Goal: Task Accomplishment & Management: Manage account settings

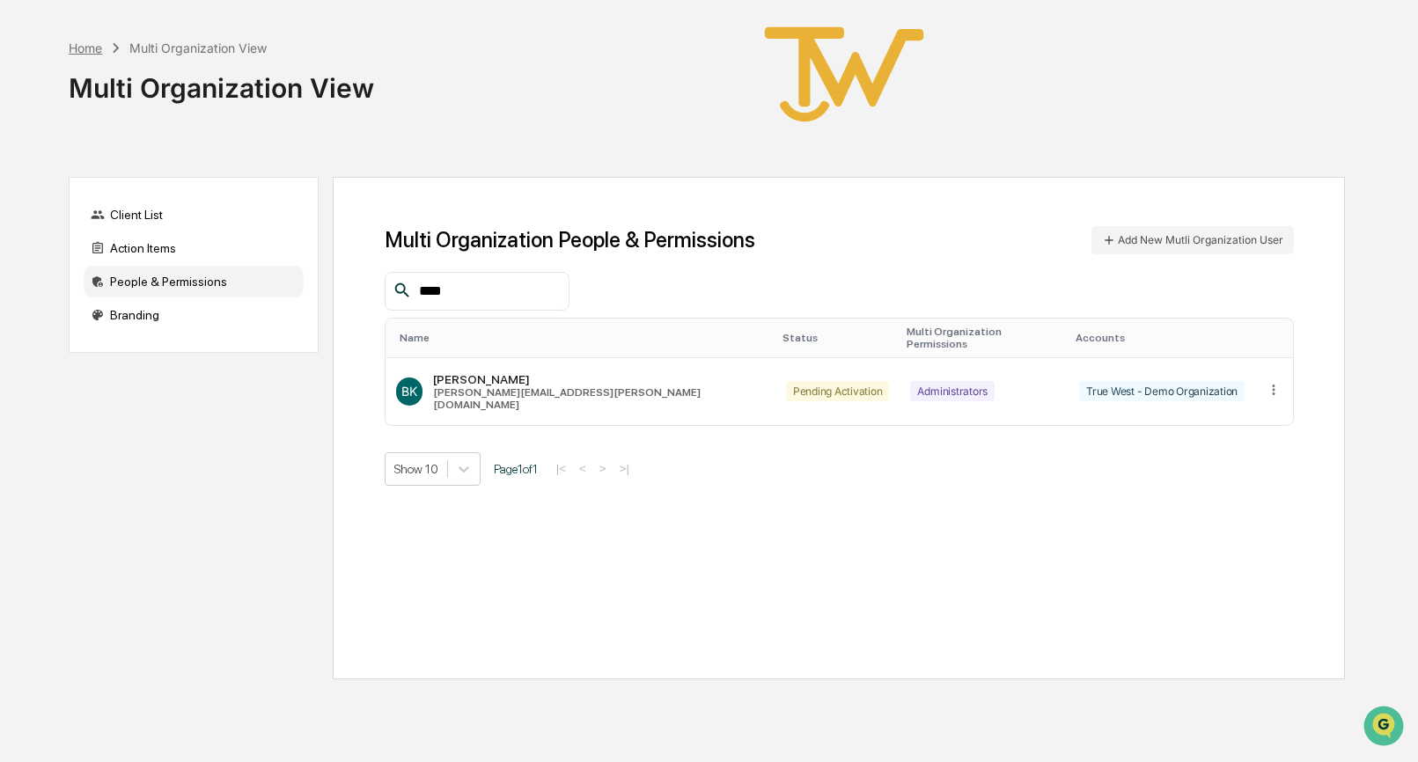
click at [85, 46] on div "Home" at bounding box center [85, 47] width 33 height 15
click at [131, 211] on div "Client List" at bounding box center [194, 215] width 220 height 32
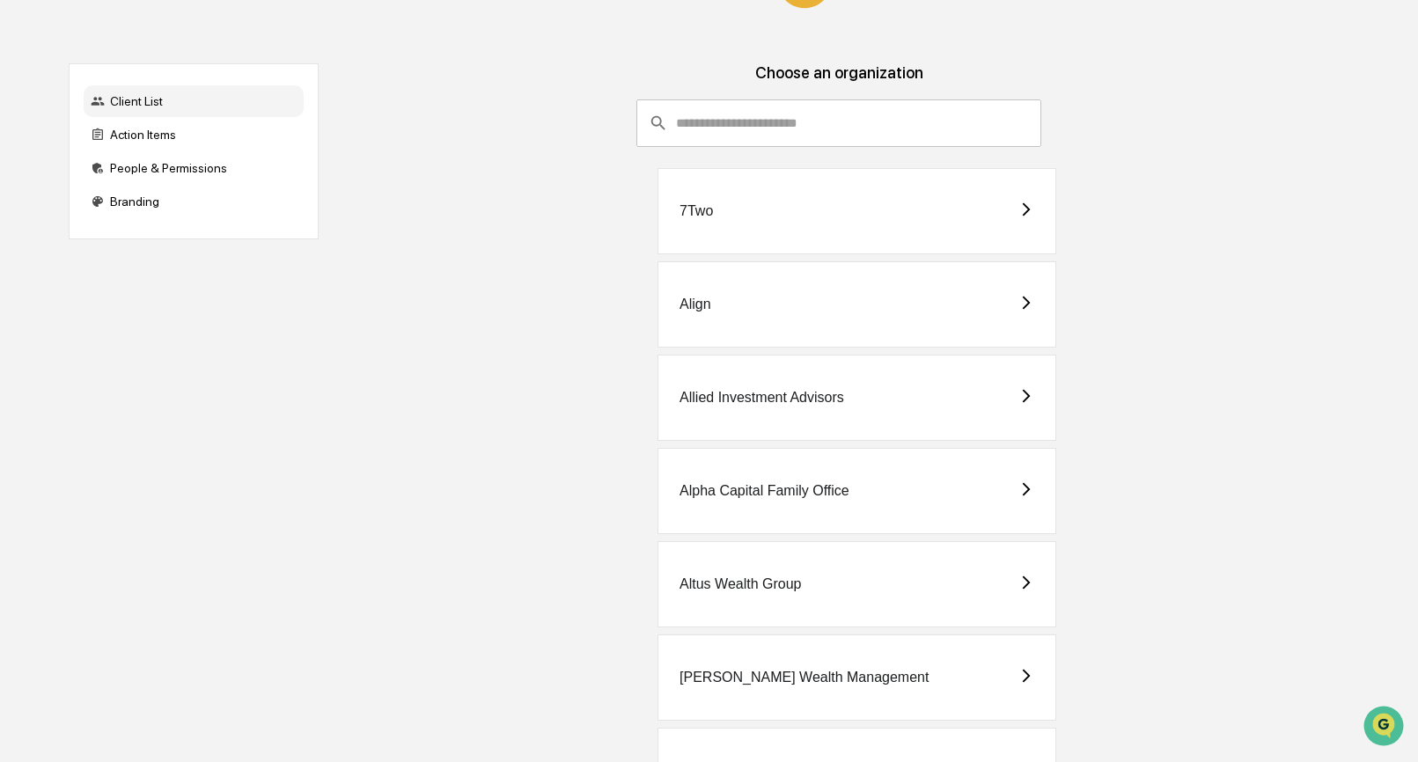
scroll to position [130, 0]
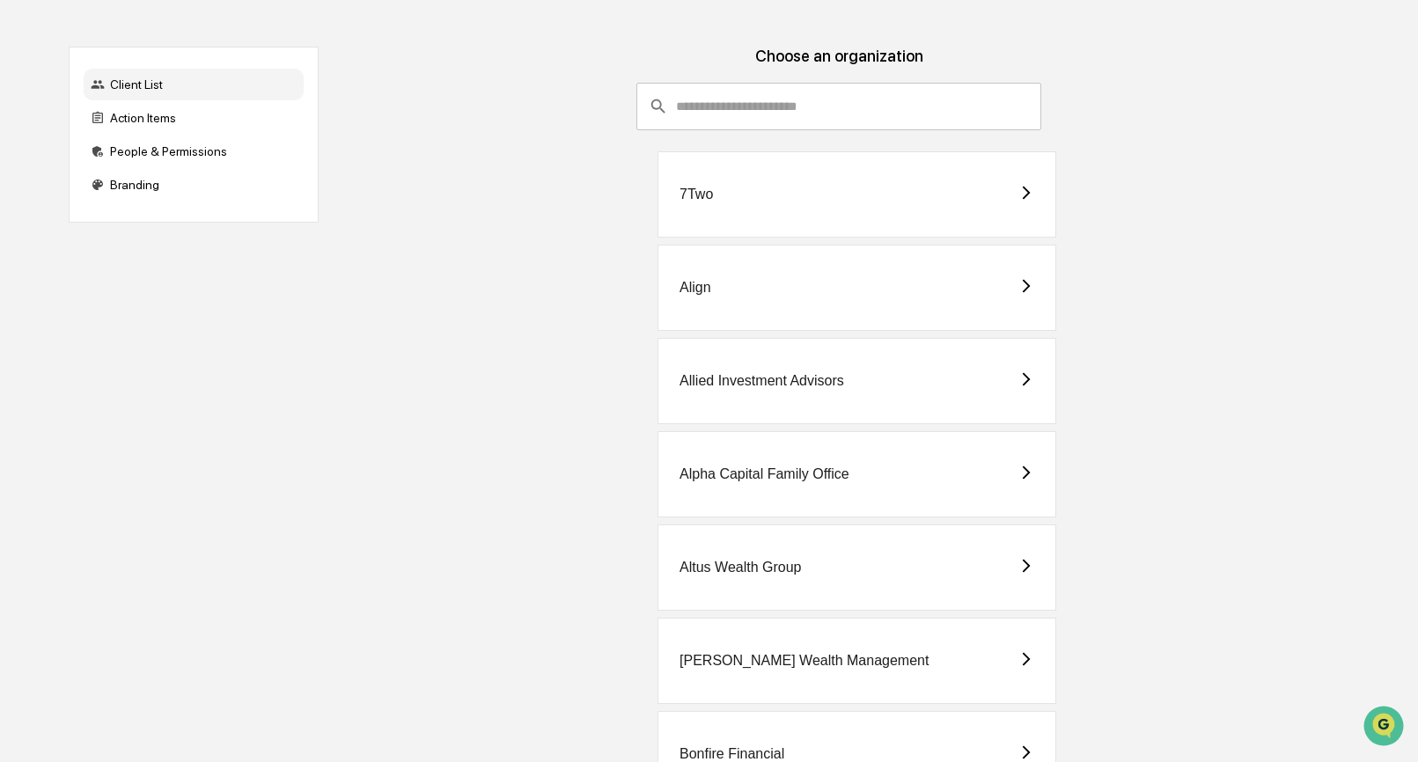
click at [805, 663] on div "[PERSON_NAME] Wealth Management" at bounding box center [803, 661] width 249 height 16
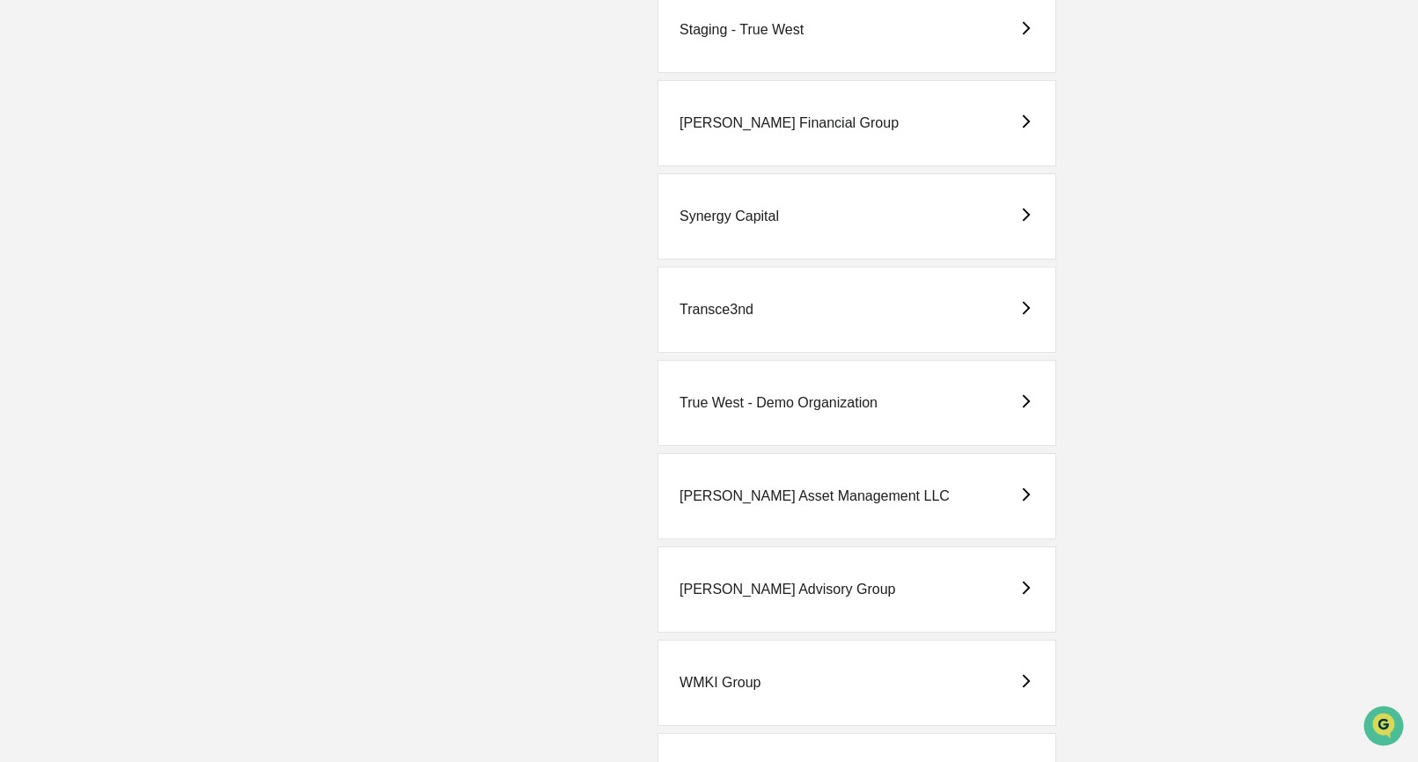
scroll to position [3670, 0]
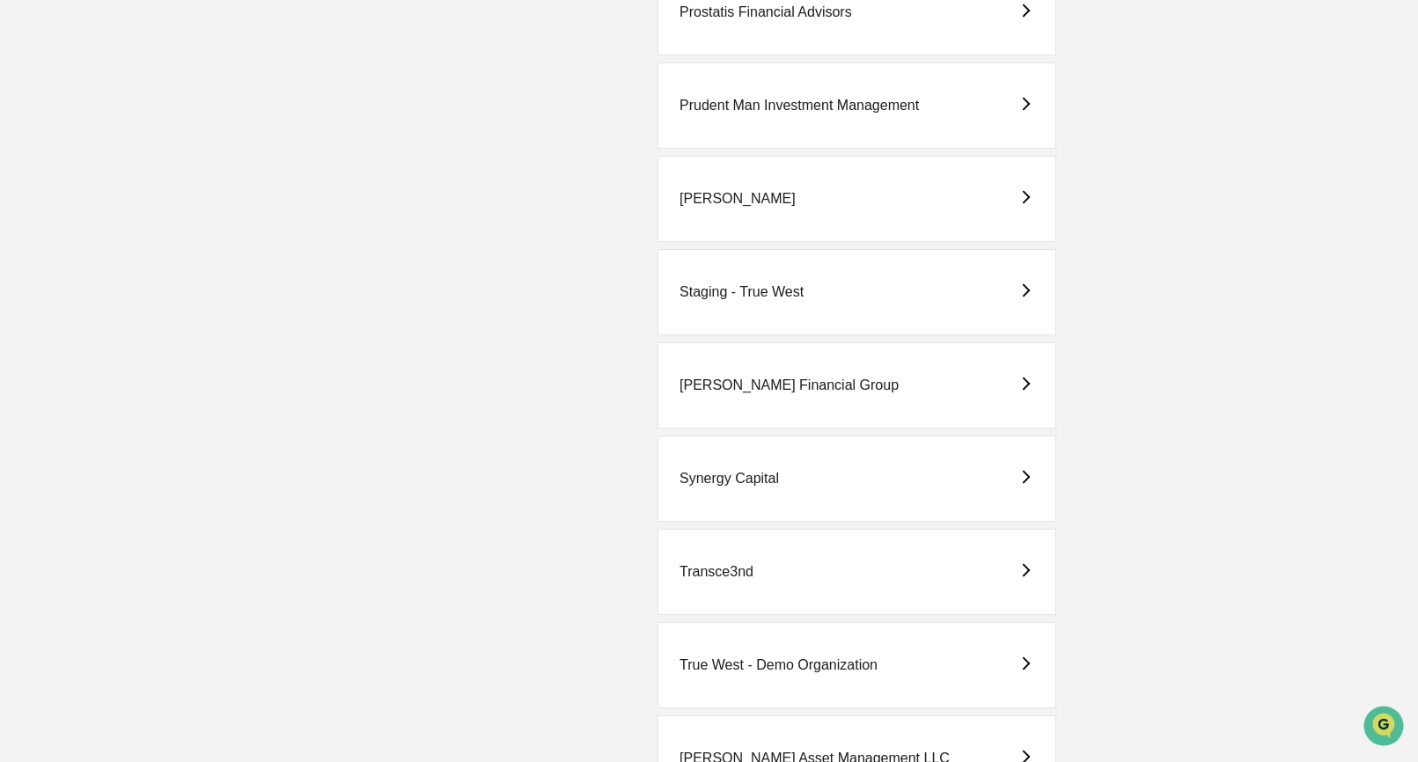
click at [771, 297] on div "Staging - True West" at bounding box center [741, 292] width 124 height 16
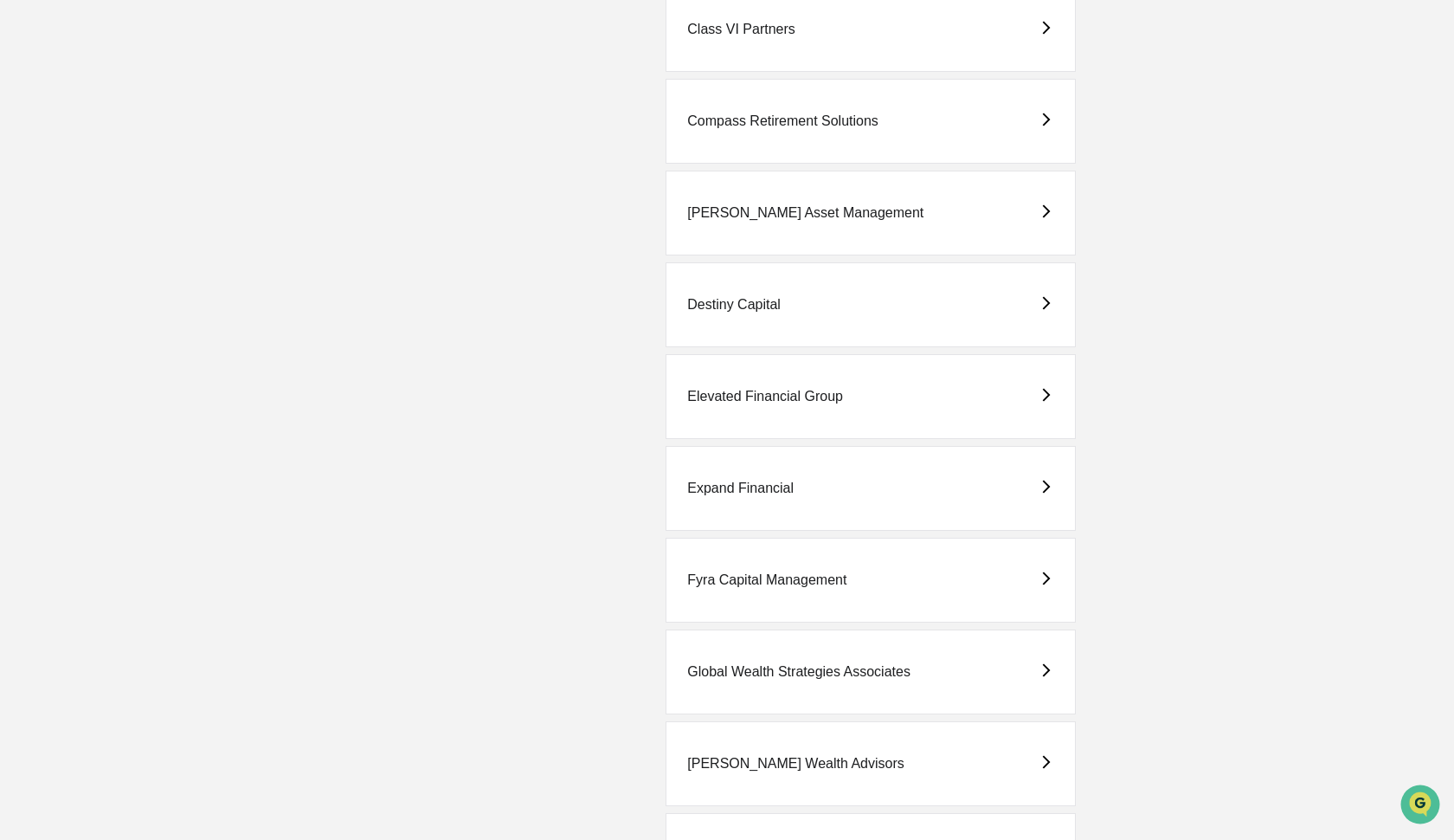
scroll to position [1300, 0]
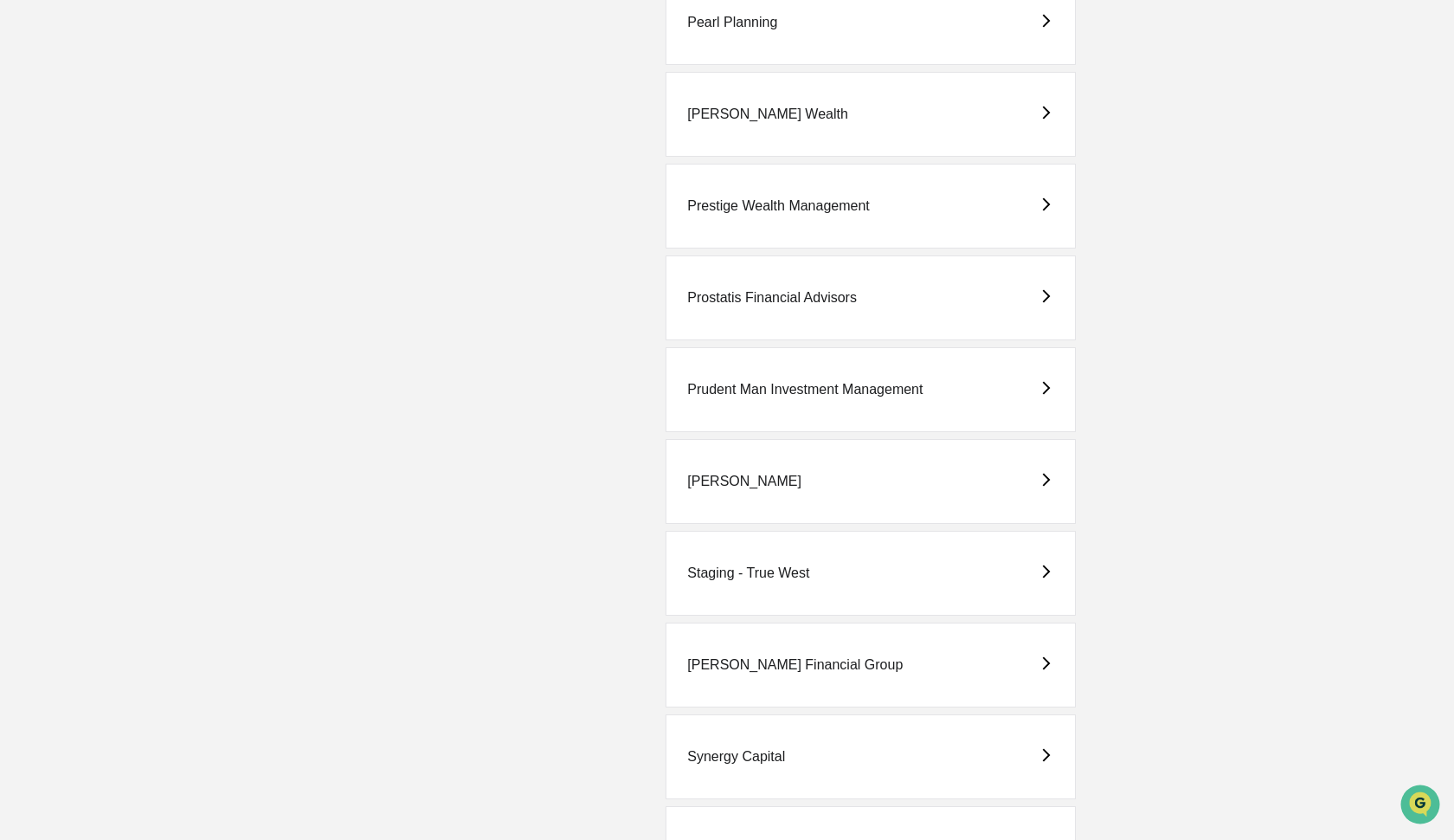
scroll to position [3397, 0]
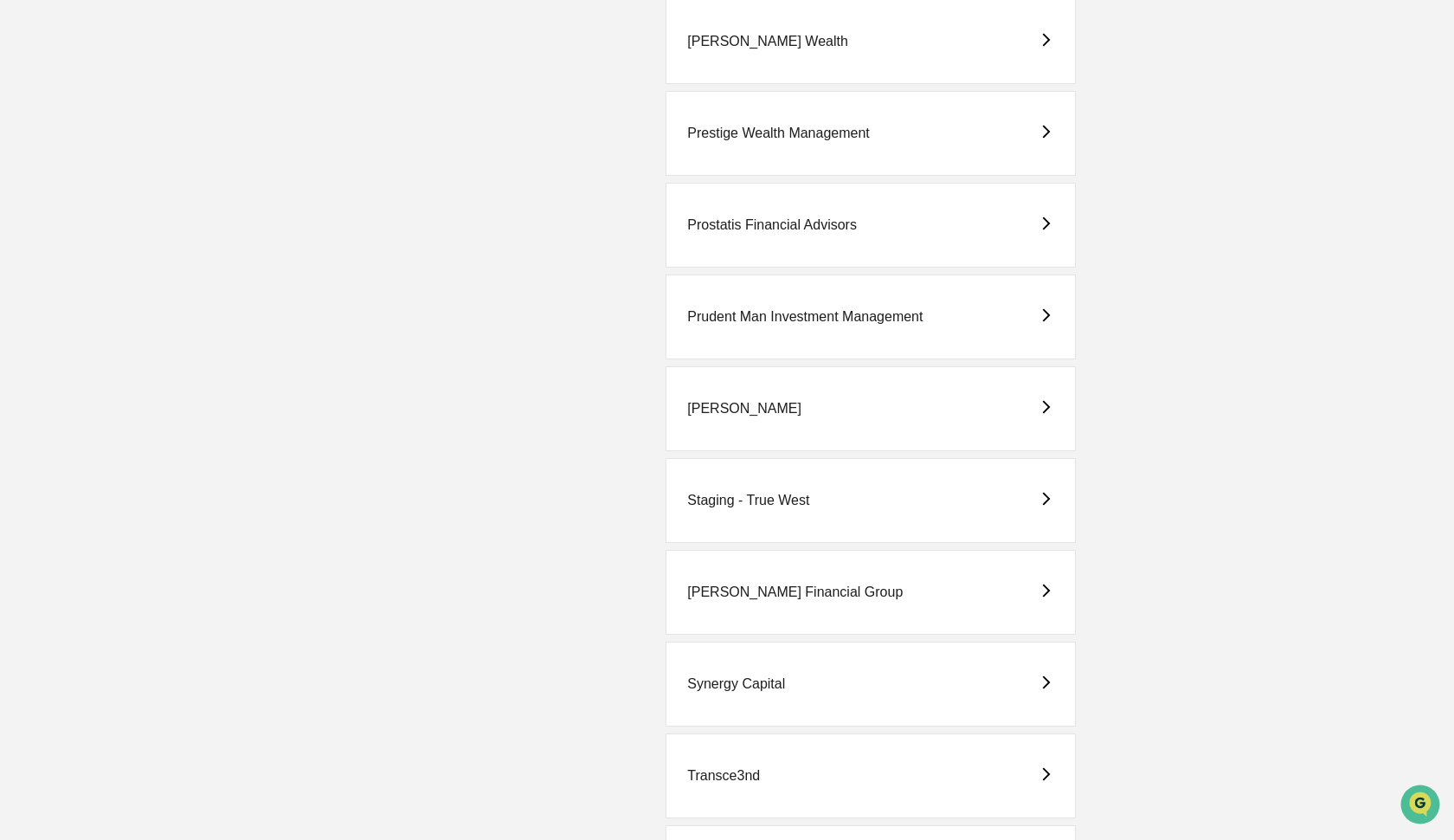
click at [728, 501] on div "Staging - True West" at bounding box center [749, 501] width 122 height 16
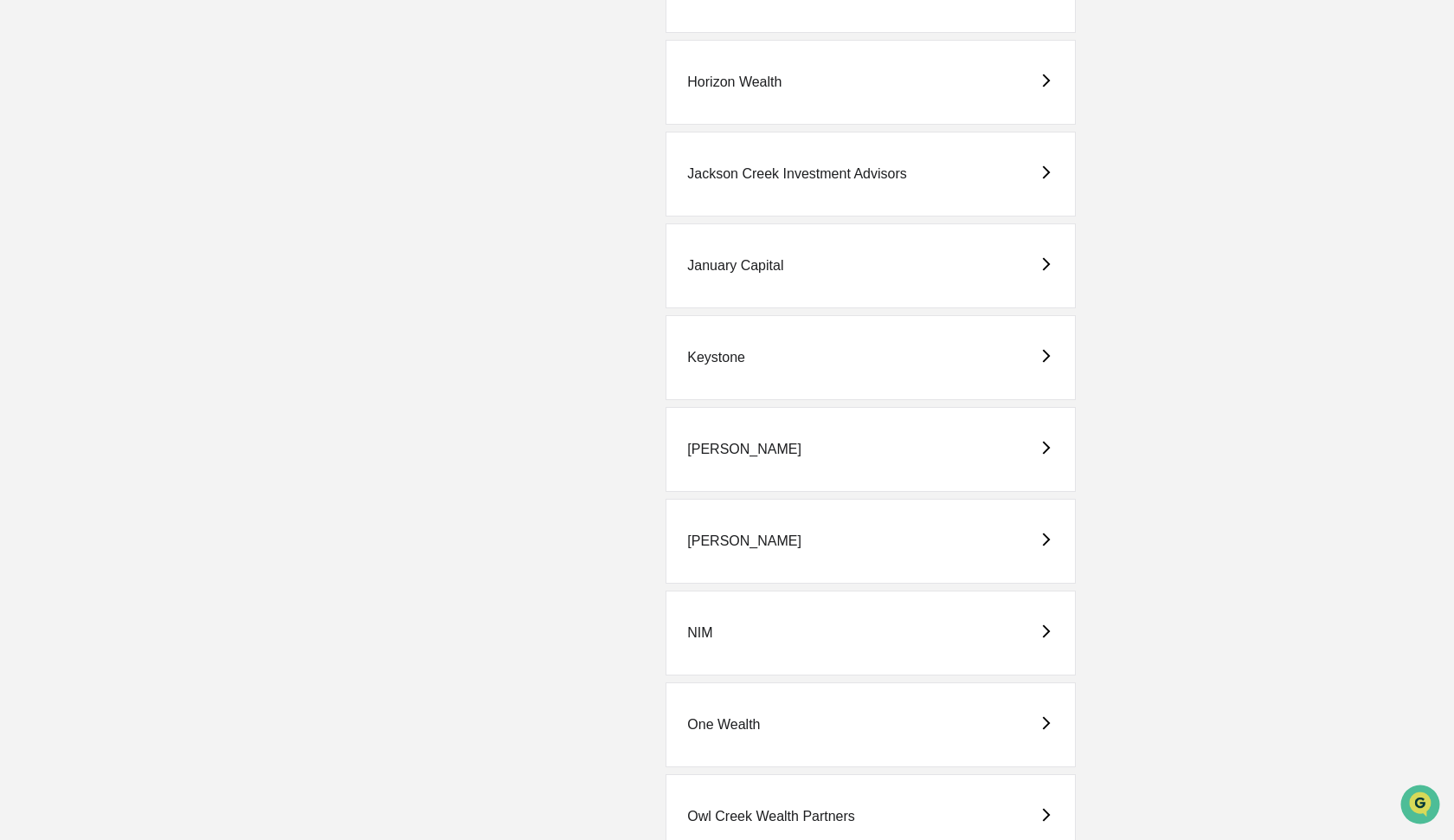
click at [698, 636] on div "NIM" at bounding box center [700, 632] width 26 height 16
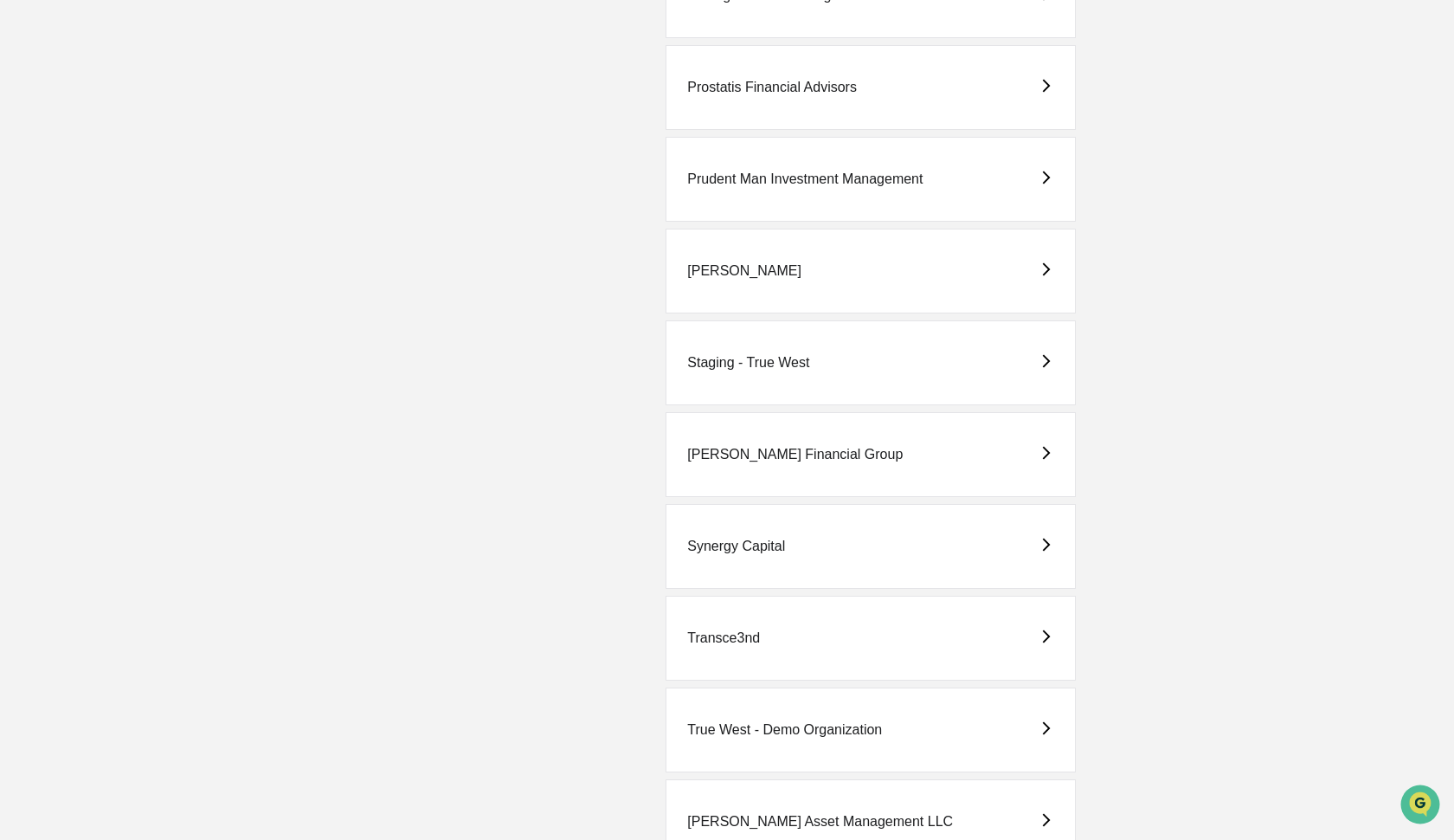
scroll to position [3580, 0]
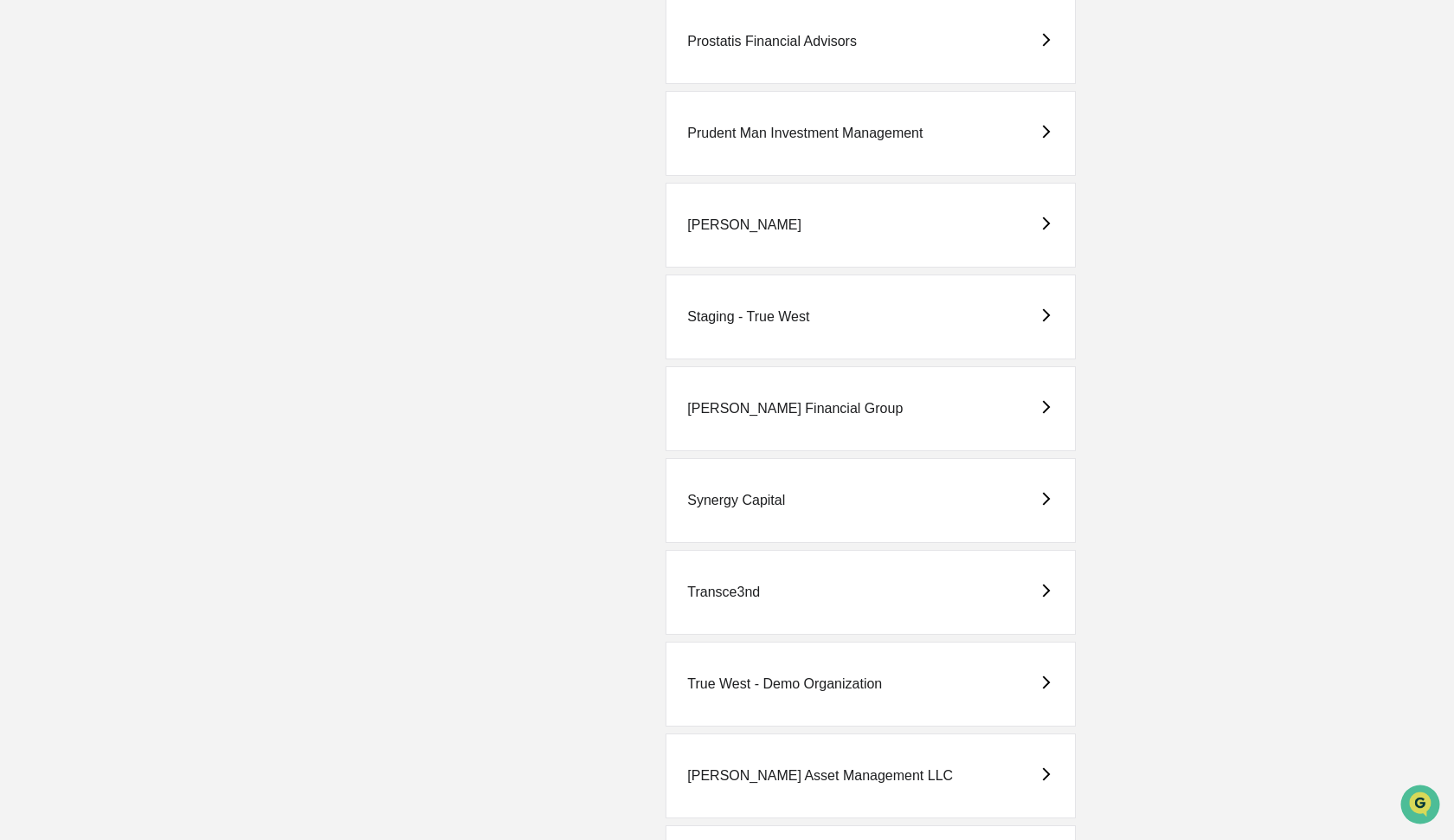
click at [711, 312] on div "Staging - True West" at bounding box center [749, 317] width 122 height 16
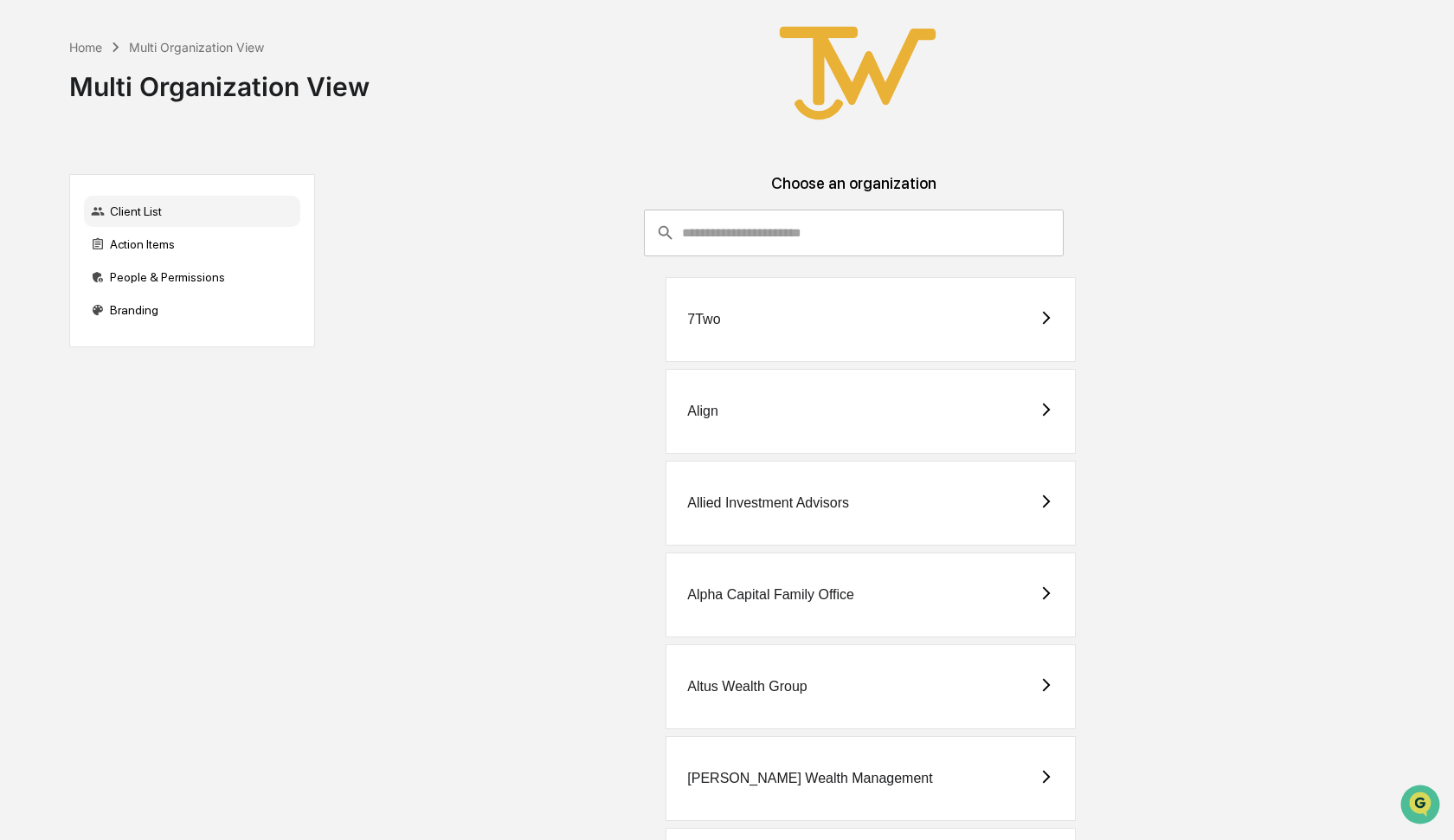
click at [146, 210] on div "Client List" at bounding box center [192, 211] width 216 height 31
click at [193, 277] on div "People & Permissions" at bounding box center [192, 277] width 216 height 31
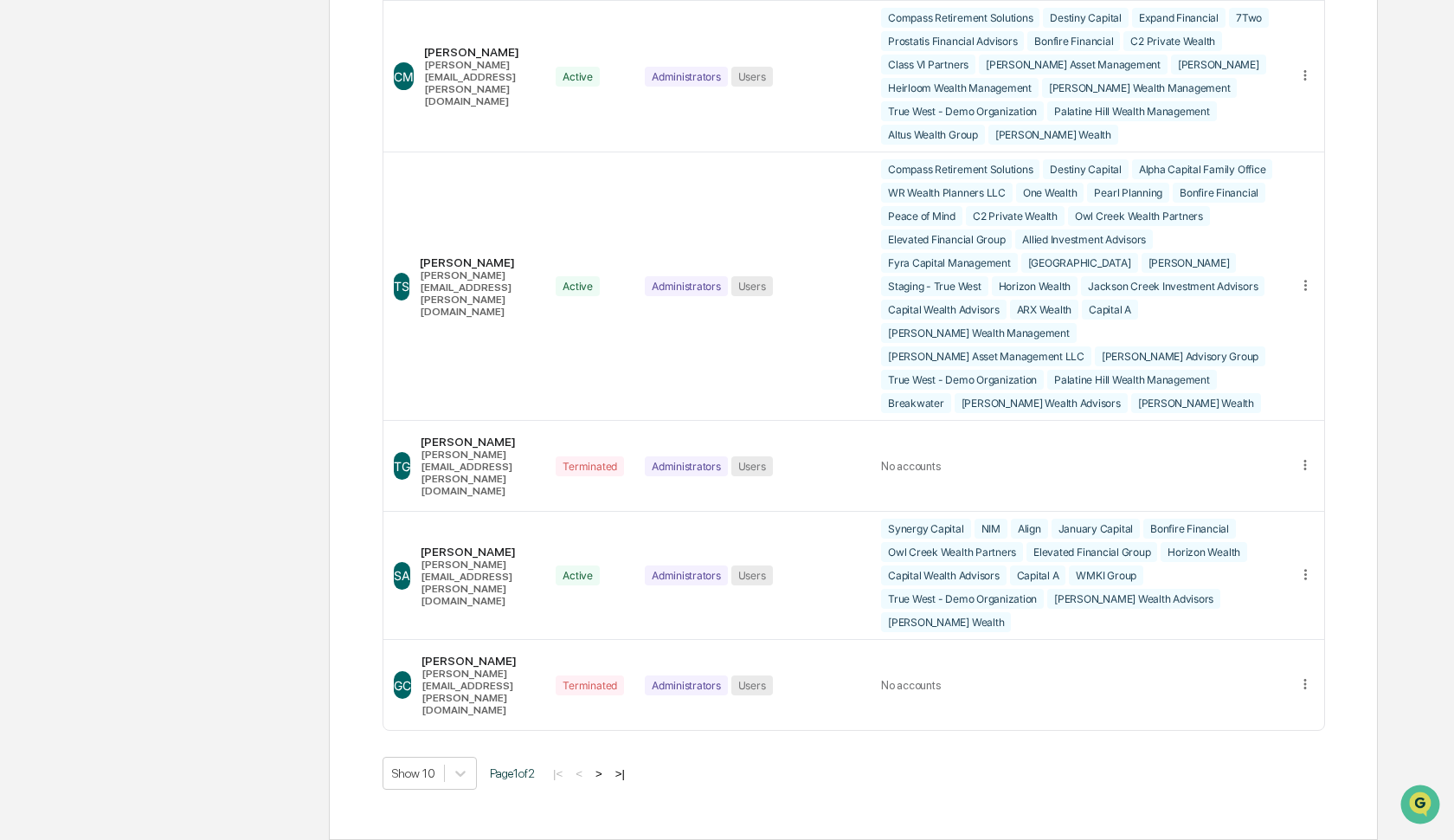
scroll to position [2196, 0]
click at [624, 766] on button ">|" at bounding box center [620, 773] width 20 height 15
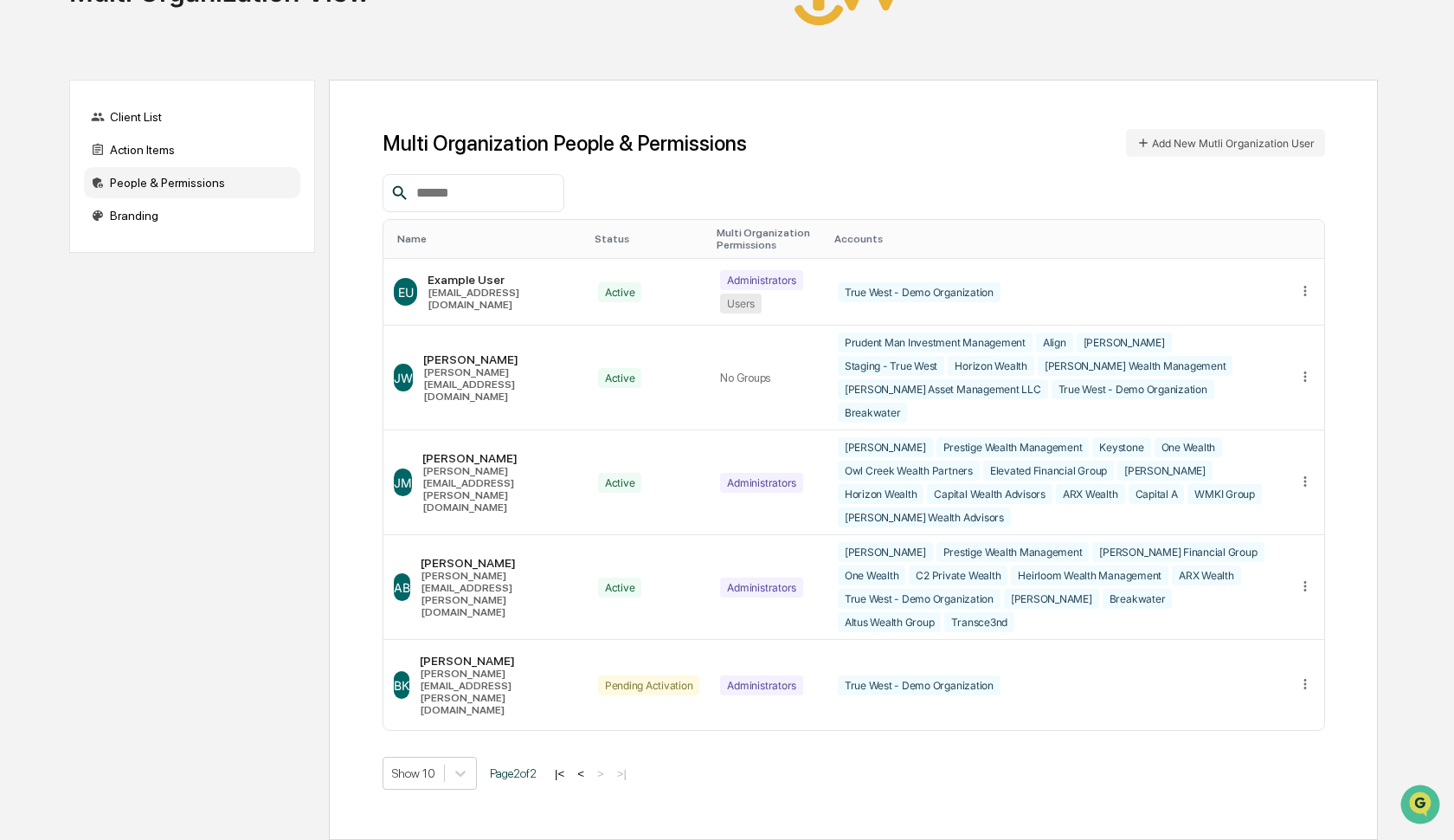
scroll to position [55, 0]
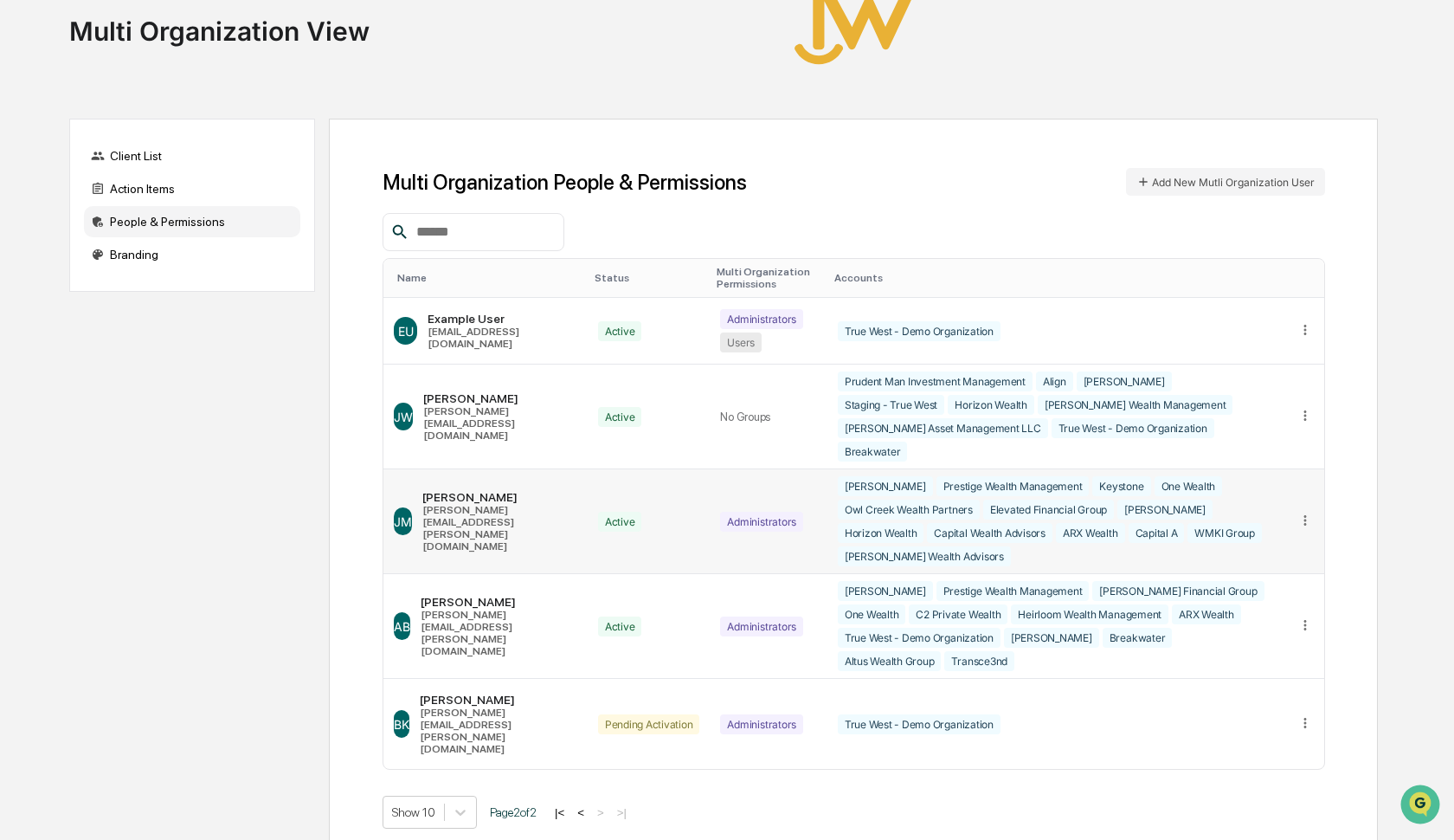
click at [1303, 512] on icon at bounding box center [1305, 520] width 17 height 17
click at [1235, 537] on div "Edit Accounts" at bounding box center [1239, 545] width 121 height 17
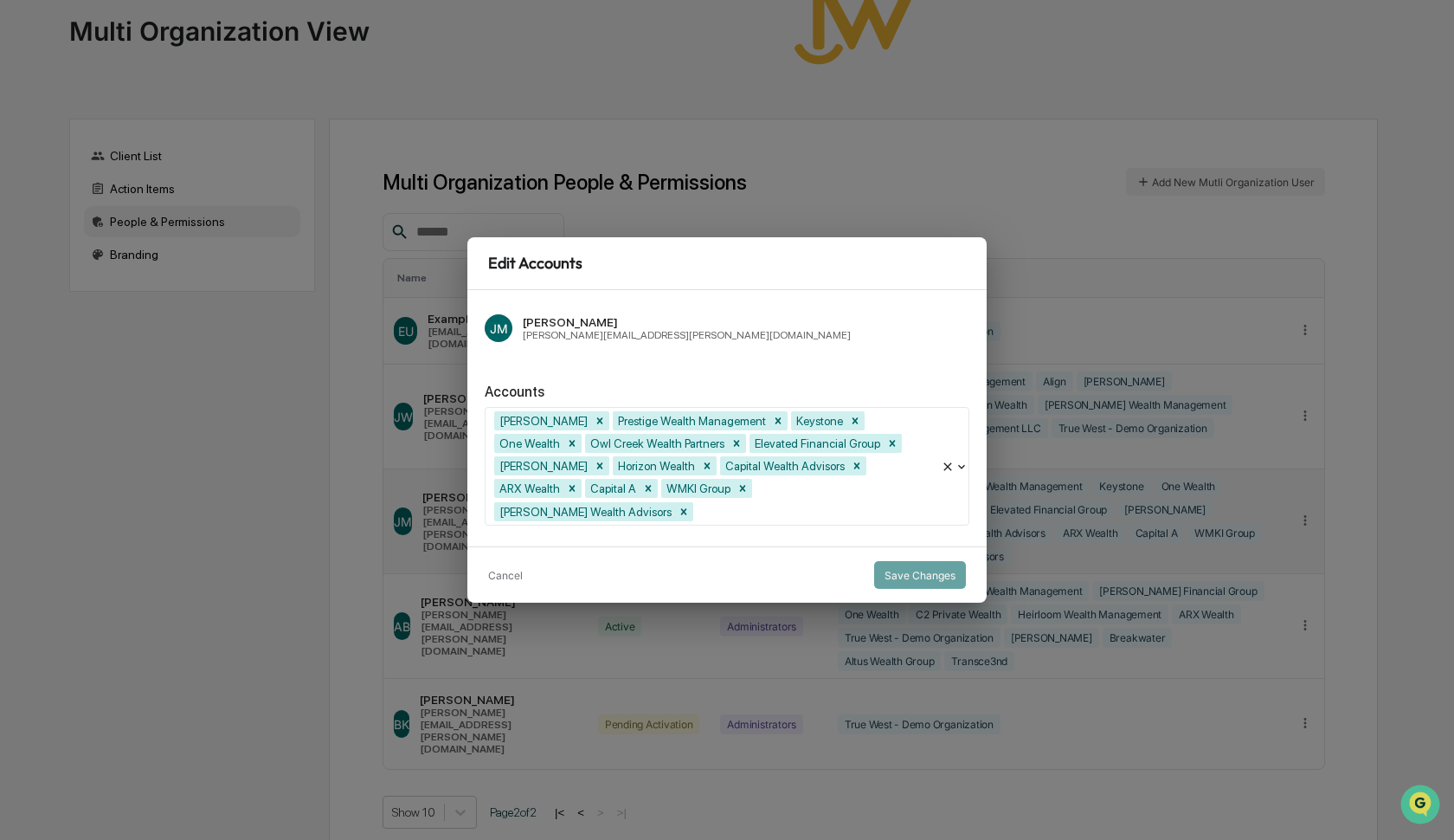
click at [813, 504] on div at bounding box center [814, 510] width 235 height 20
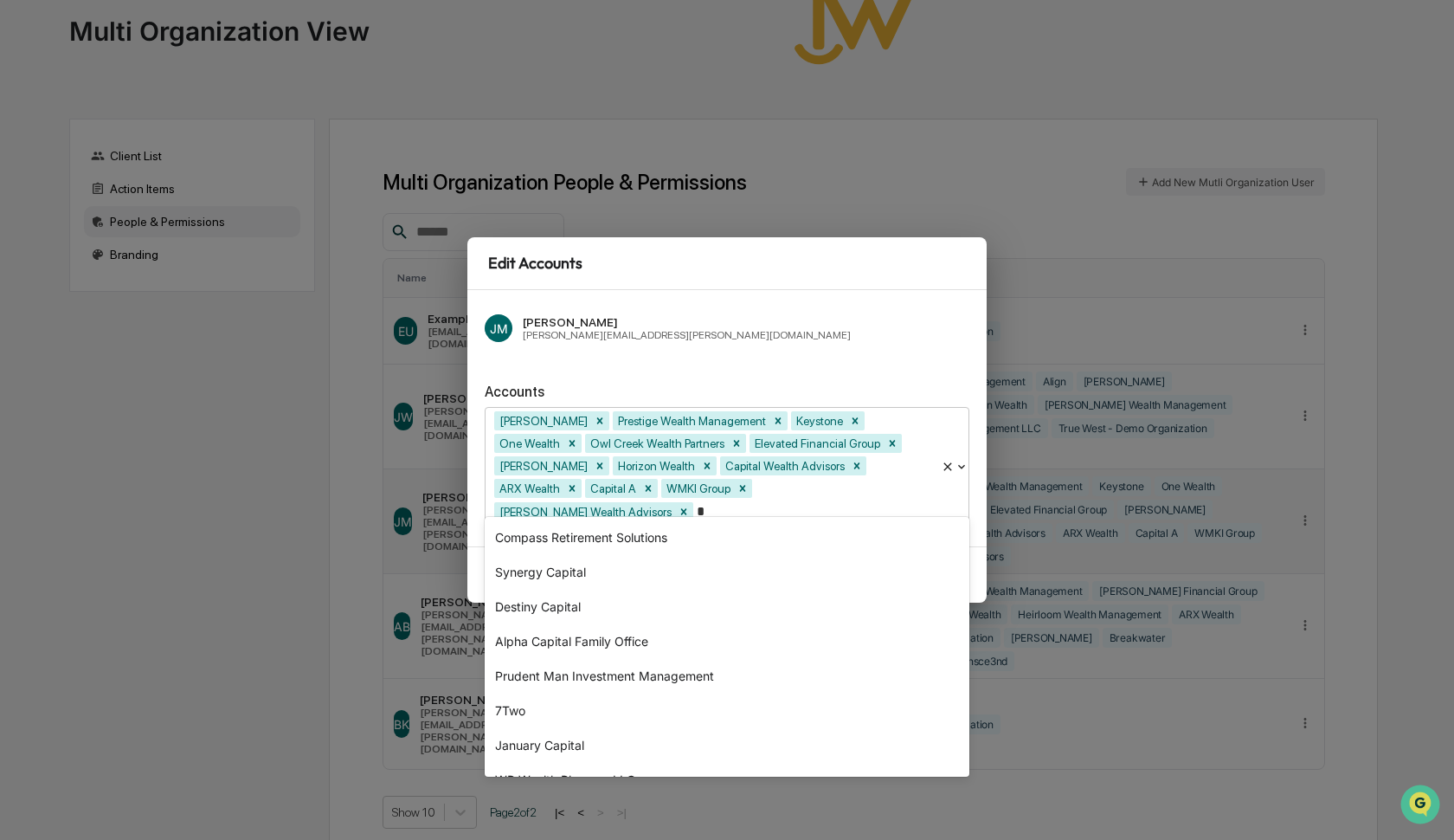
type input "**"
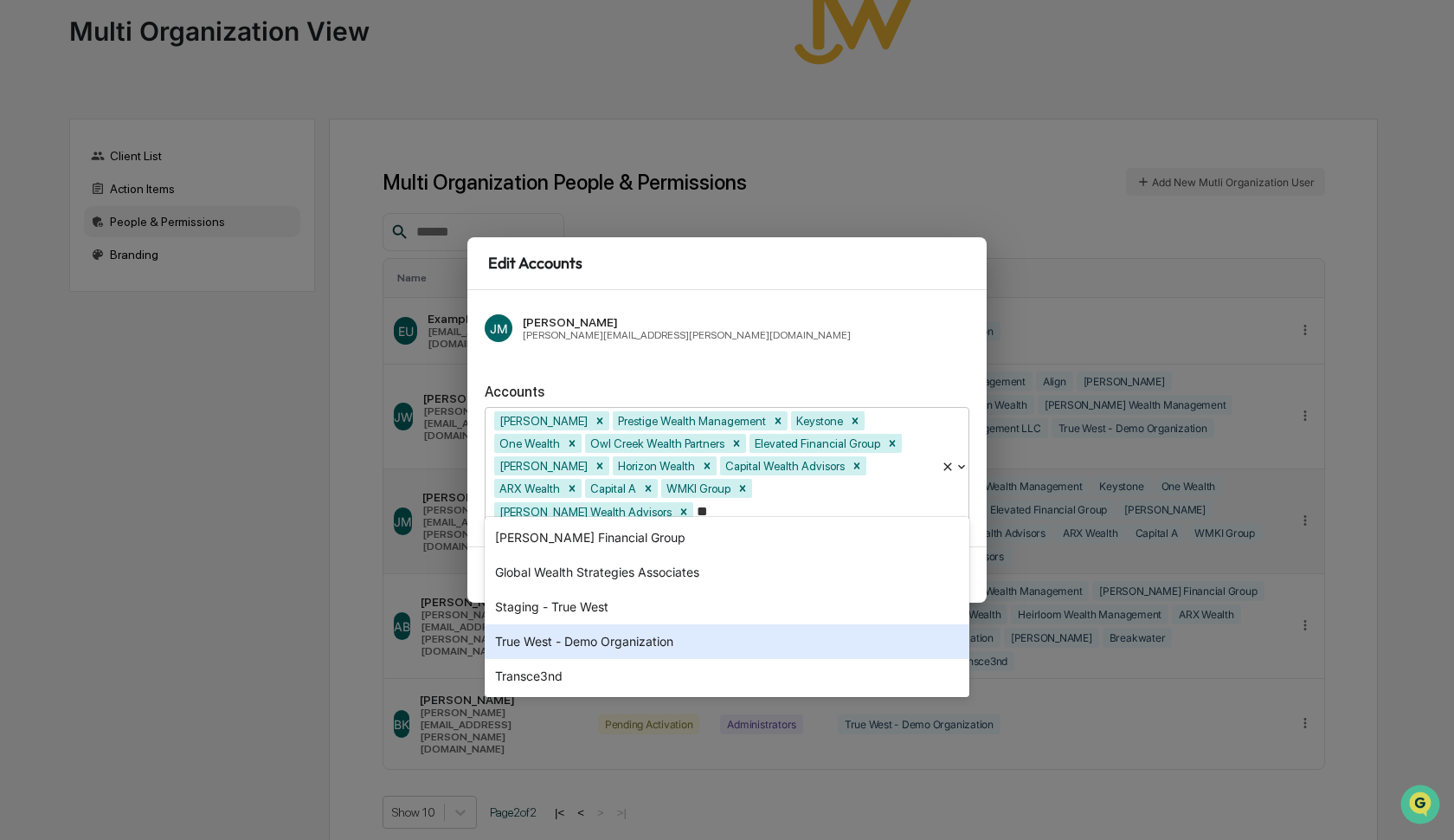
click at [685, 642] on div "True West - Demo Organization" at bounding box center [727, 640] width 485 height 34
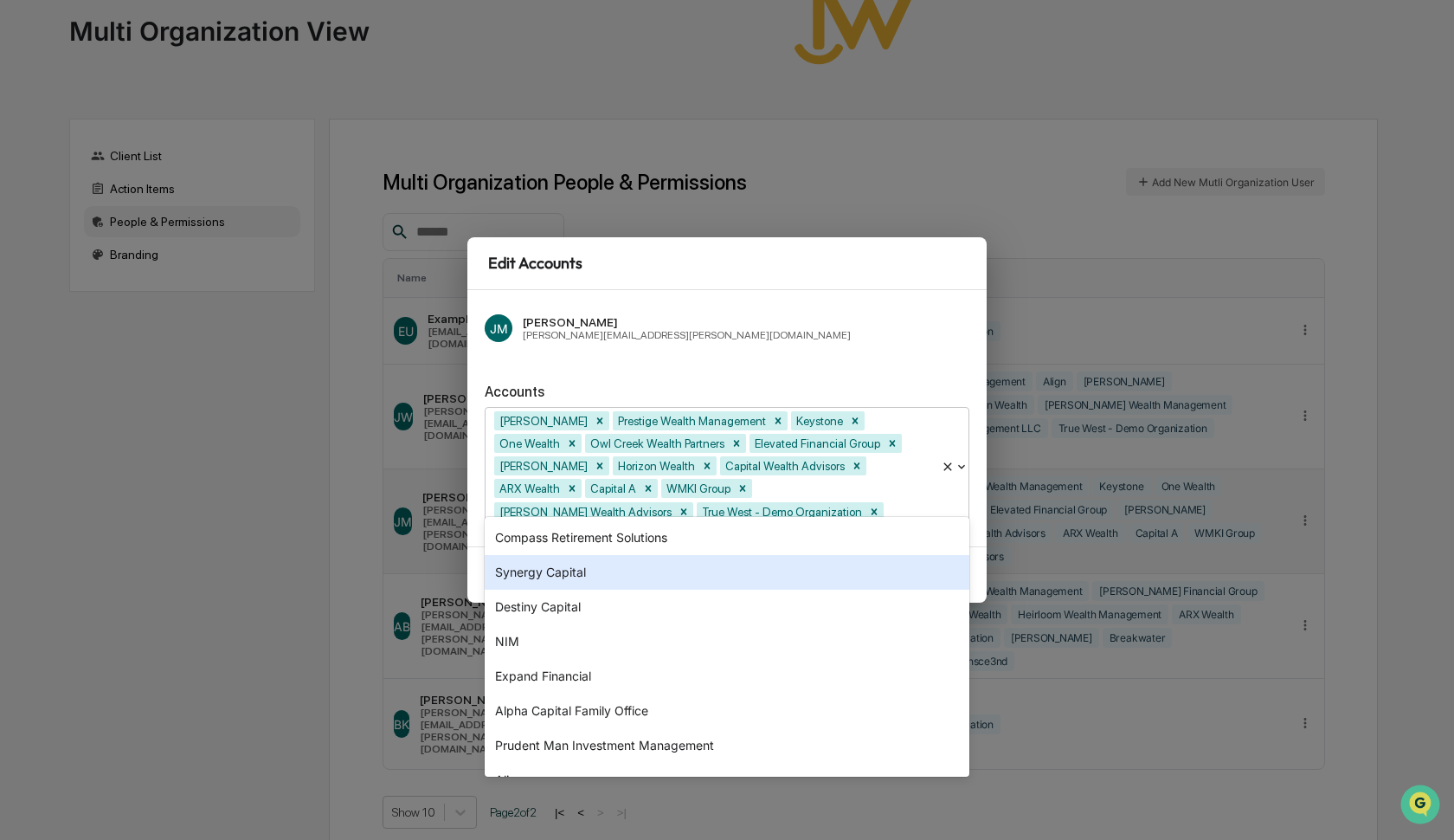
click at [870, 320] on div "JM James Mason james.mason@truewest-consulting.com" at bounding box center [727, 328] width 485 height 41
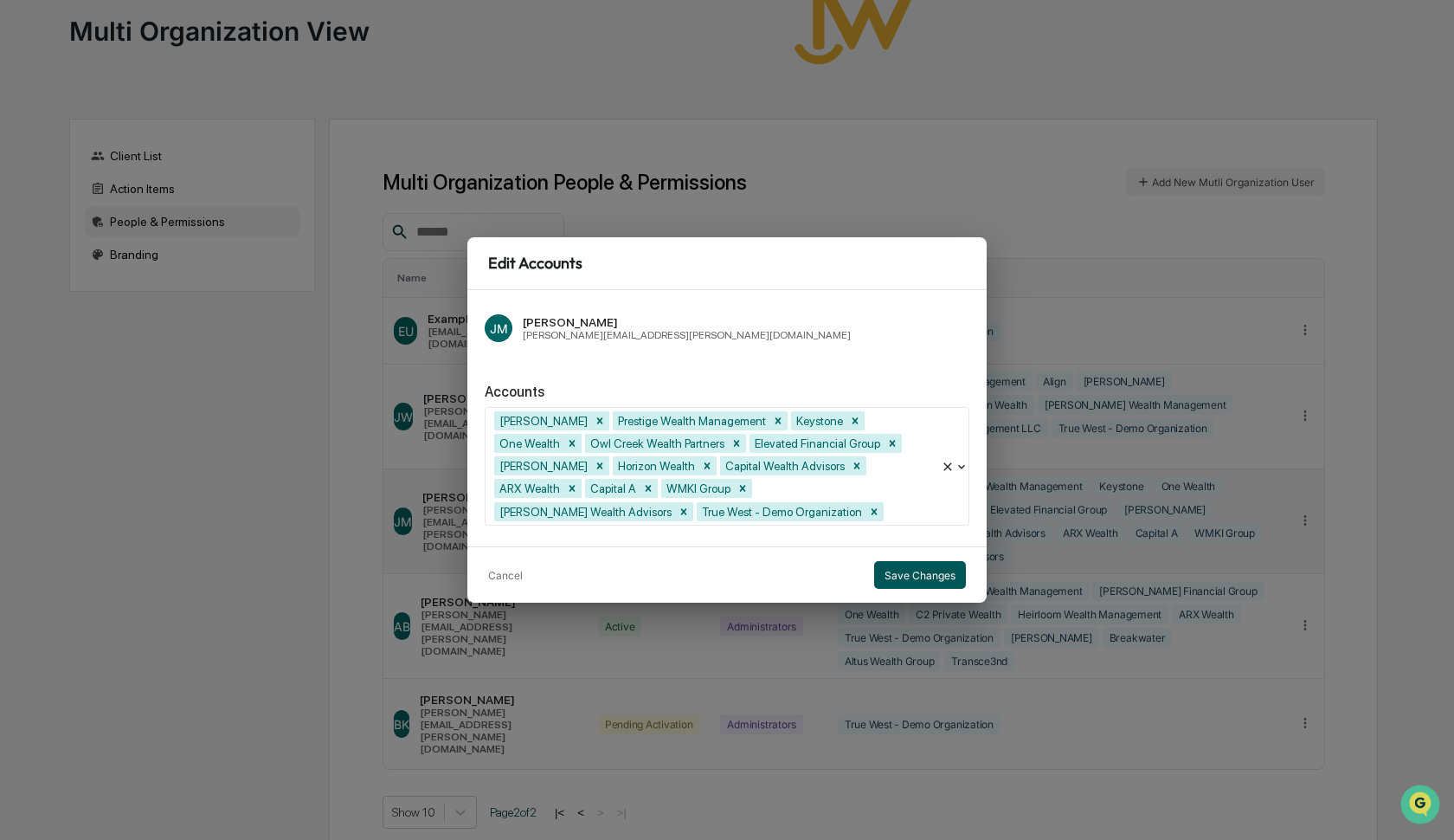
click at [932, 569] on button "Save Changes" at bounding box center [920, 574] width 91 height 28
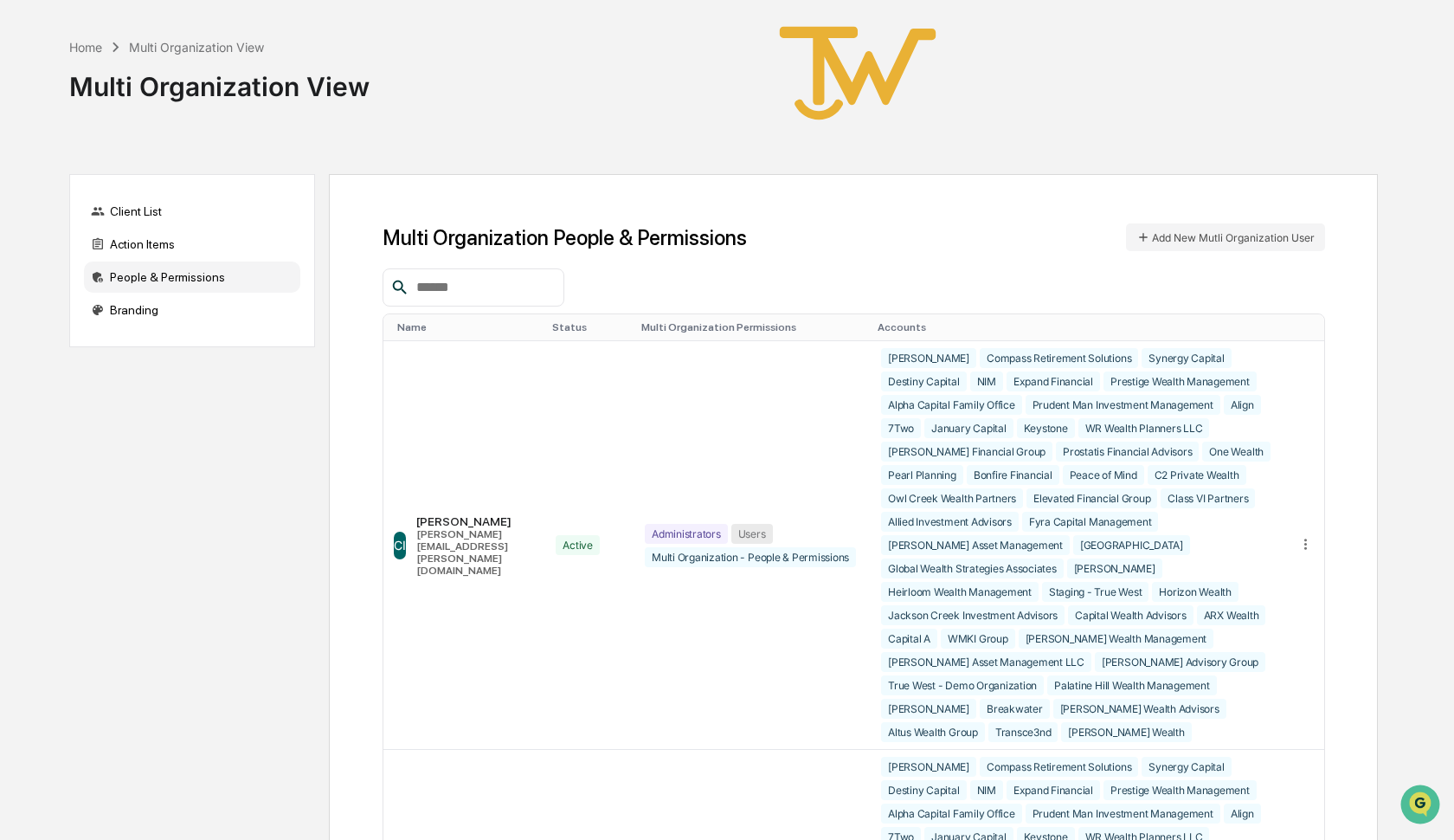
scroll to position [0, 0]
click at [83, 48] on div "Home" at bounding box center [85, 46] width 32 height 15
click at [91, 44] on div "Home" at bounding box center [85, 46] width 32 height 15
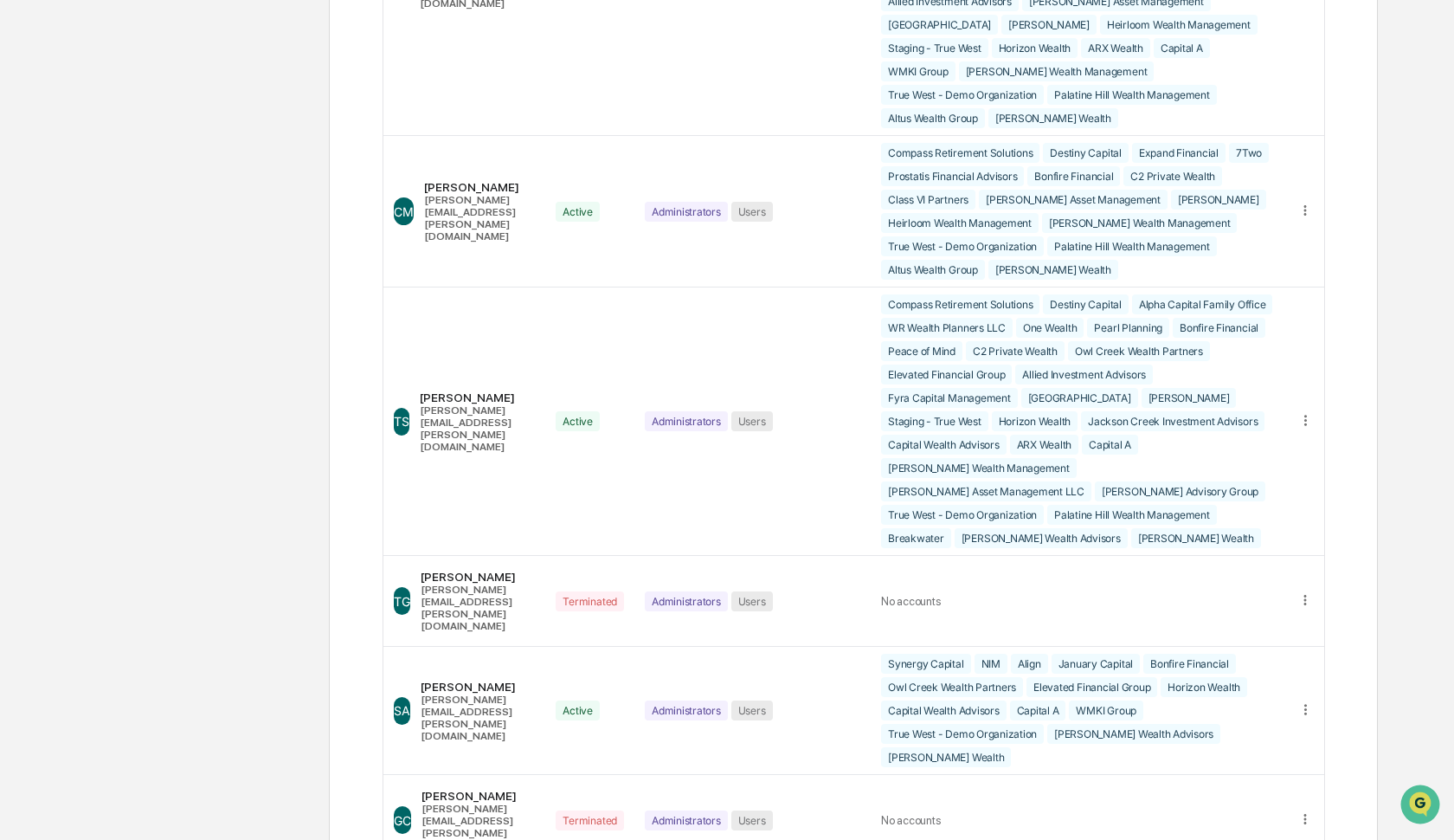
scroll to position [2238, 0]
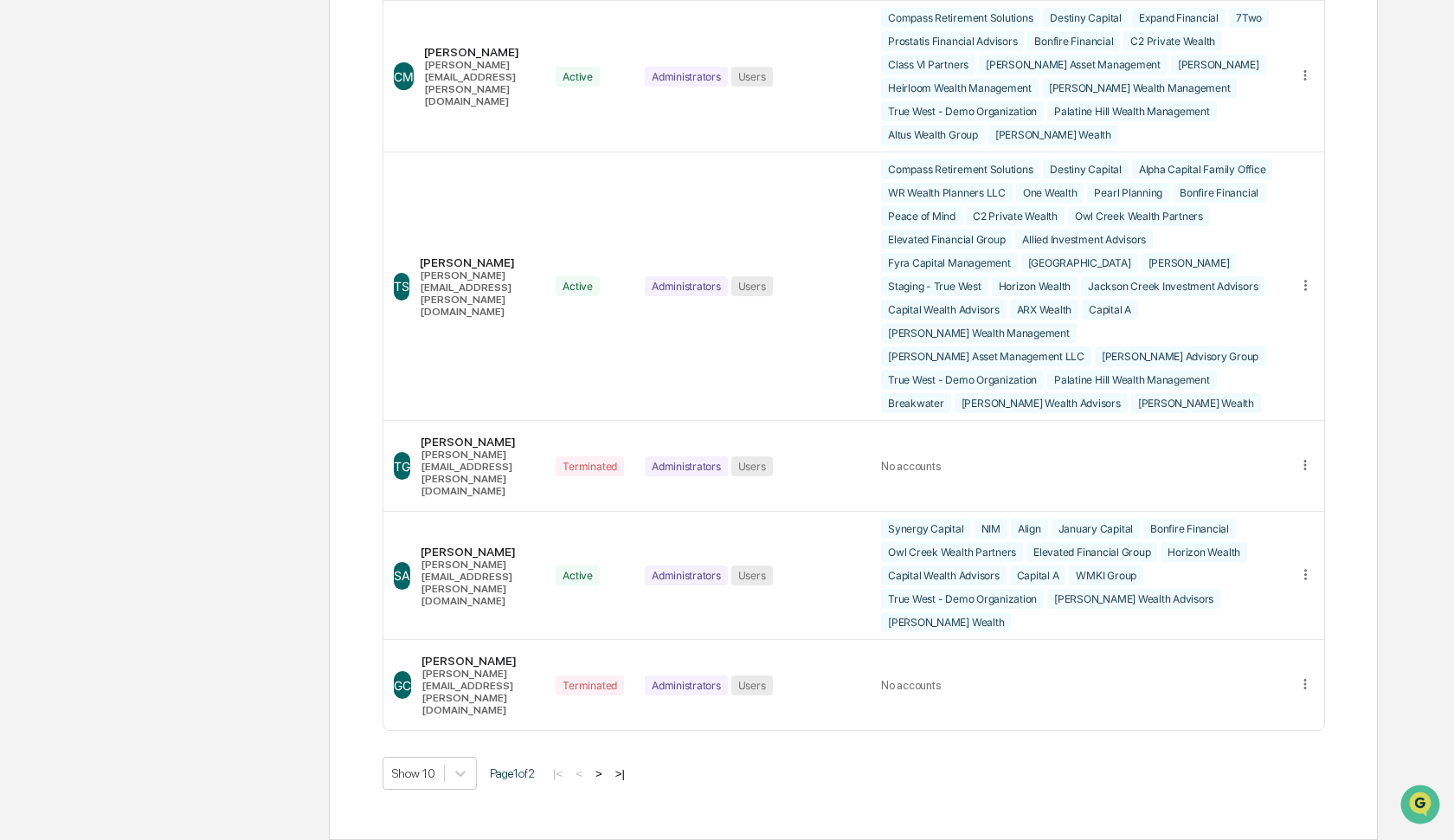
click at [626, 766] on button ">|" at bounding box center [620, 773] width 20 height 15
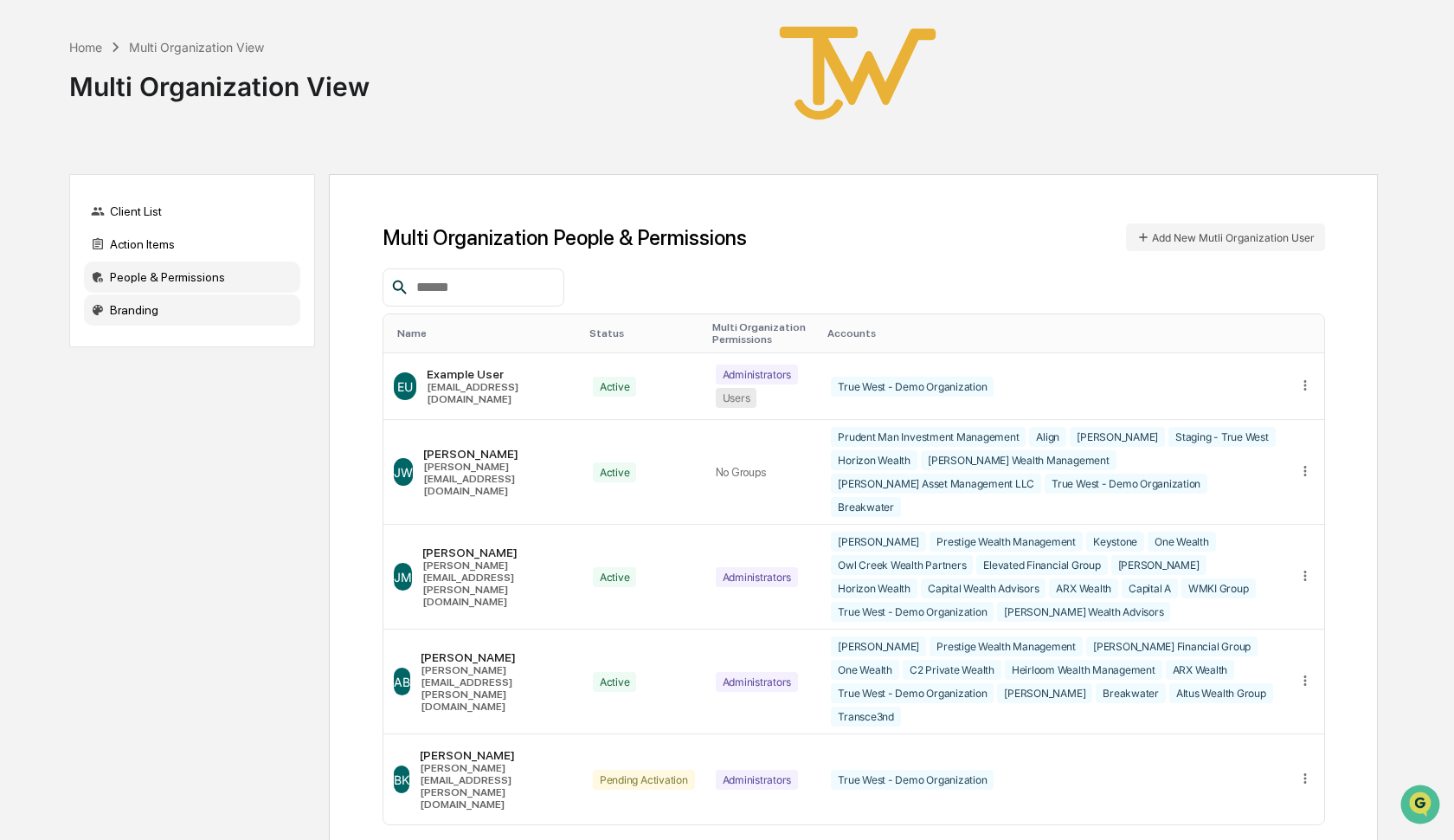
scroll to position [0, 0]
click at [148, 209] on div "Client List" at bounding box center [192, 211] width 216 height 31
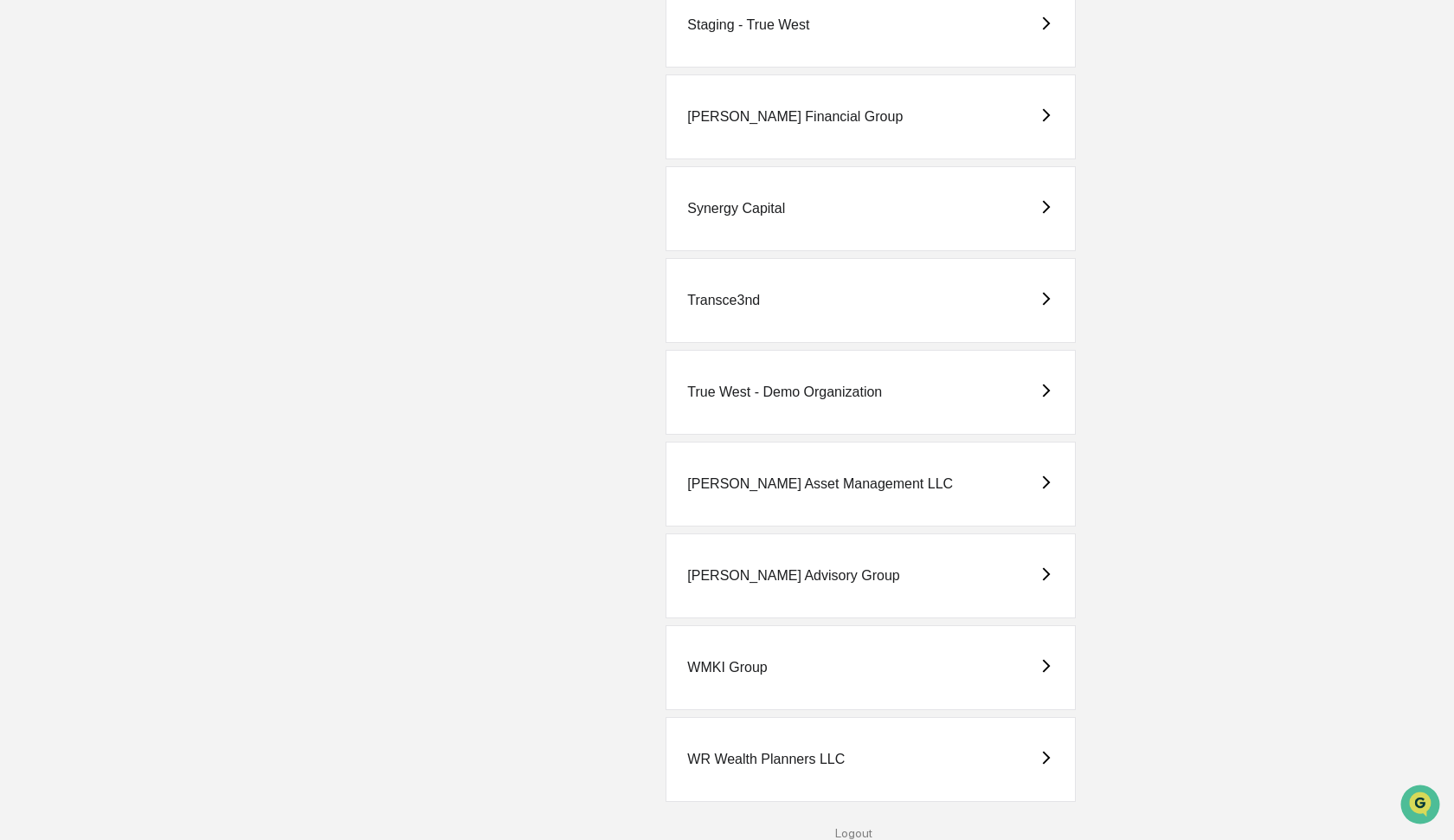
scroll to position [3889, 0]
click at [761, 385] on div "True West - Demo Organization" at bounding box center [785, 392] width 195 height 16
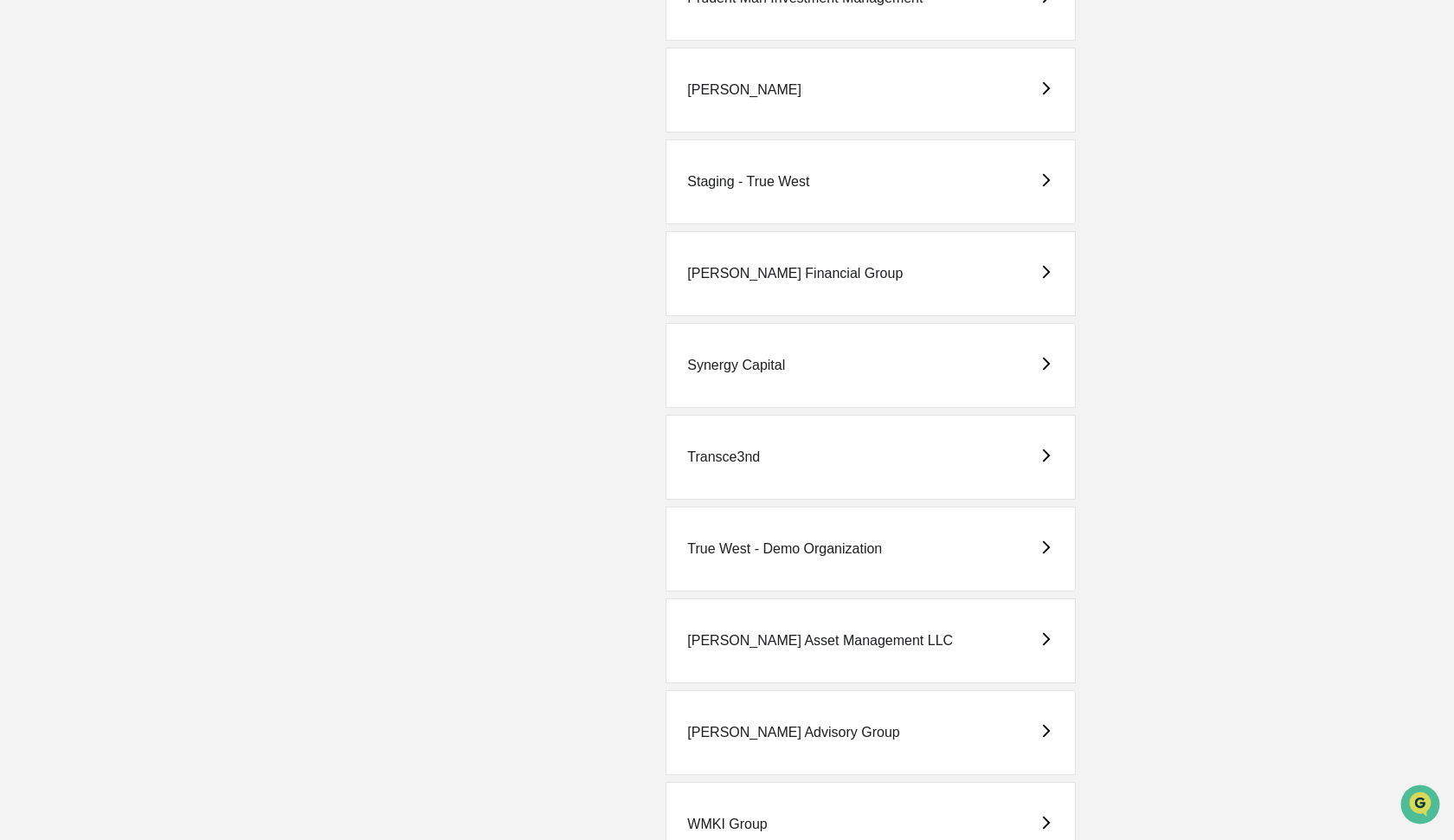
scroll to position [3656, 0]
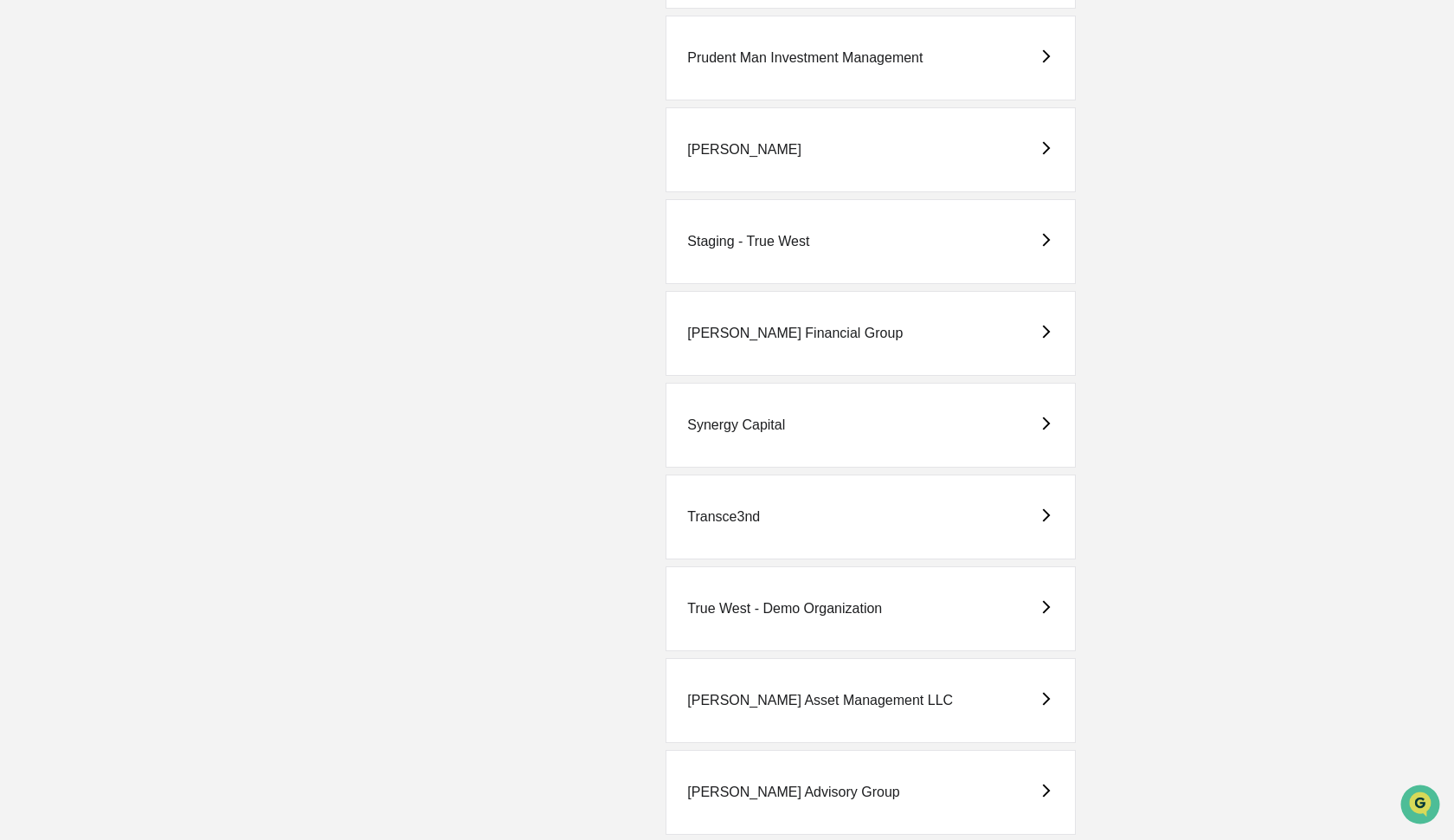
click at [725, 243] on div "Staging - True West" at bounding box center [749, 242] width 122 height 16
